Goal: Transaction & Acquisition: Purchase product/service

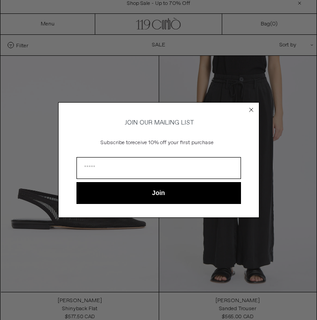
scroll to position [10, 0]
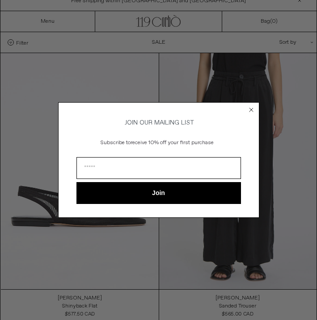
click at [250, 106] on circle "Close dialog" at bounding box center [251, 110] width 8 height 8
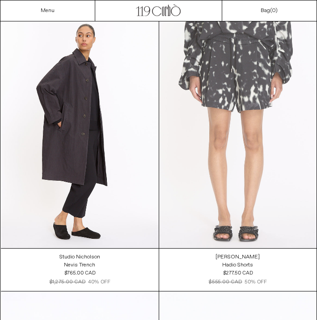
scroll to position [3406, 0]
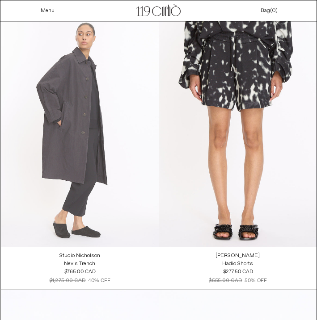
click at [76, 100] on at bounding box center [80, 129] width 158 height 236
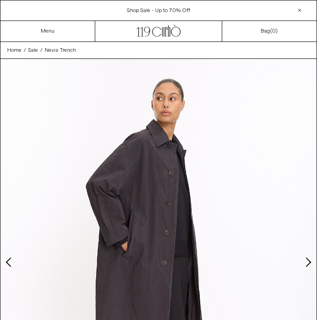
click at [305, 259] on button "Next slide" at bounding box center [307, 262] width 9 height 9
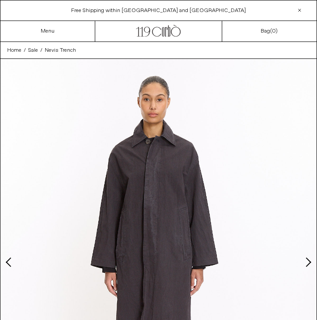
click at [305, 259] on button "Next slide" at bounding box center [307, 262] width 9 height 9
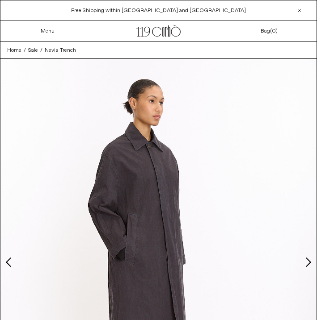
click at [304, 259] on button "Next slide" at bounding box center [307, 262] width 9 height 9
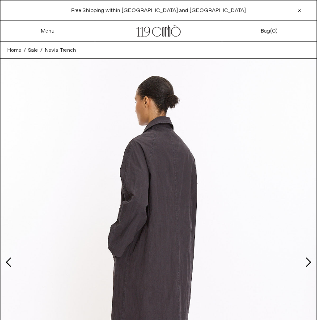
click at [304, 259] on button "Next slide" at bounding box center [307, 262] width 9 height 9
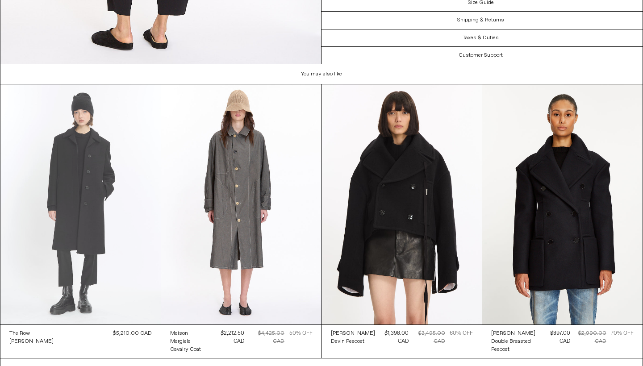
scroll to position [1999, 0]
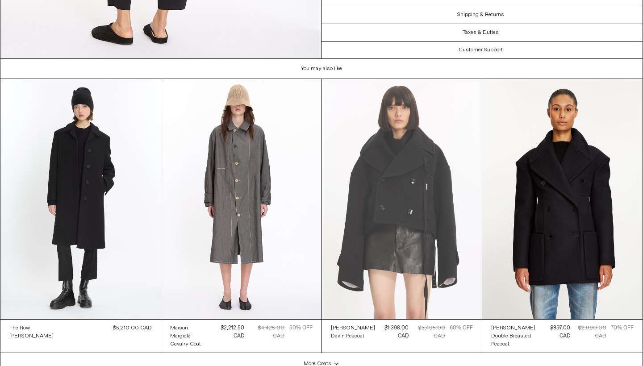
click at [409, 186] on at bounding box center [402, 199] width 160 height 240
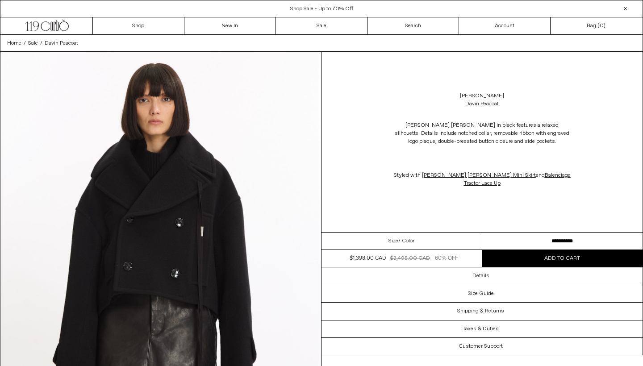
drag, startPoint x: 503, startPoint y: 238, endPoint x: 368, endPoint y: 166, distance: 153.6
click at [368, 166] on div "**********" at bounding box center [483, 204] width 322 height 304
